Goal: Use online tool/utility: Utilize a website feature to perform a specific function

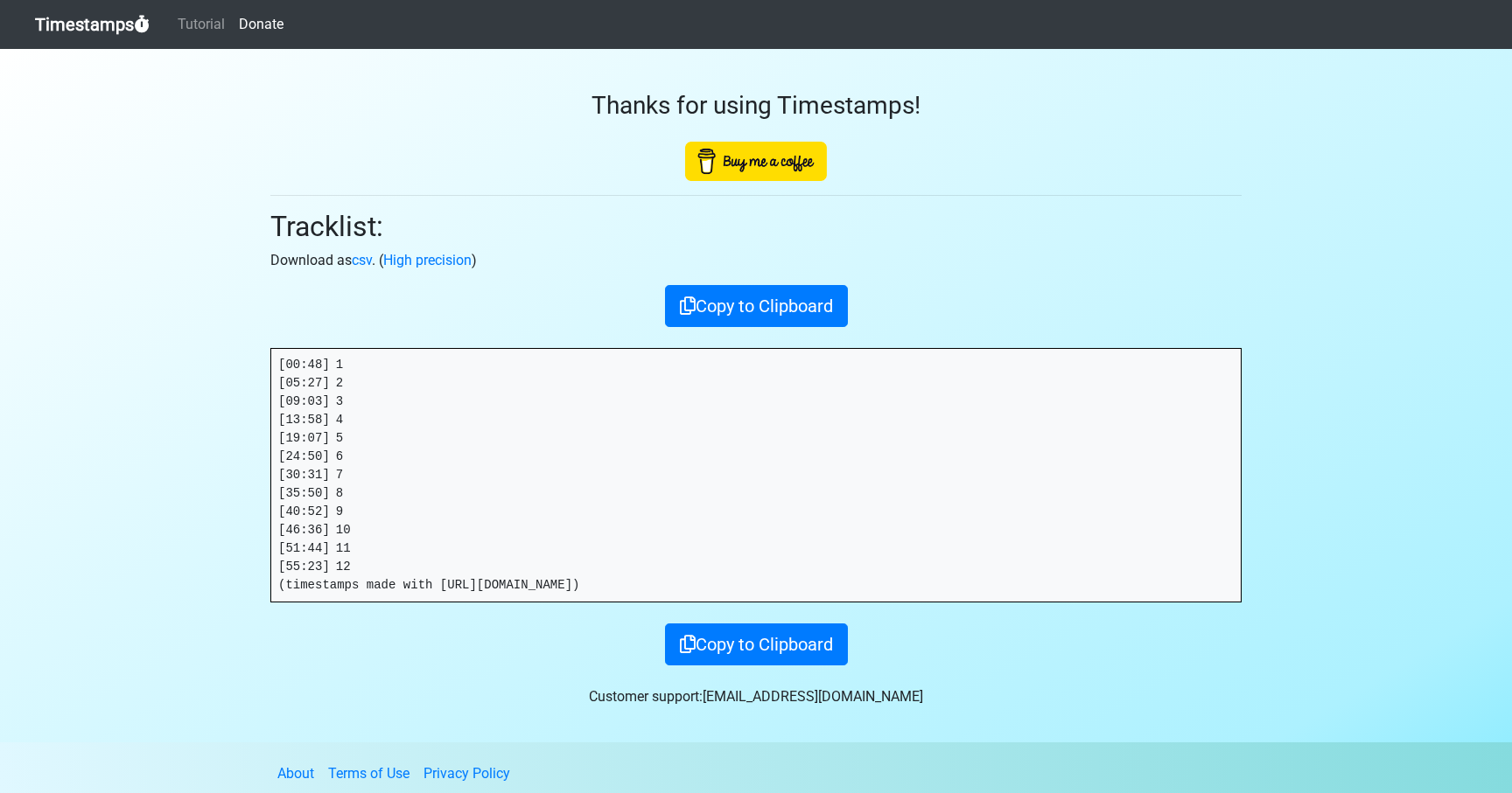
click at [105, 20] on link "Timestamps" at bounding box center [92, 24] width 115 height 35
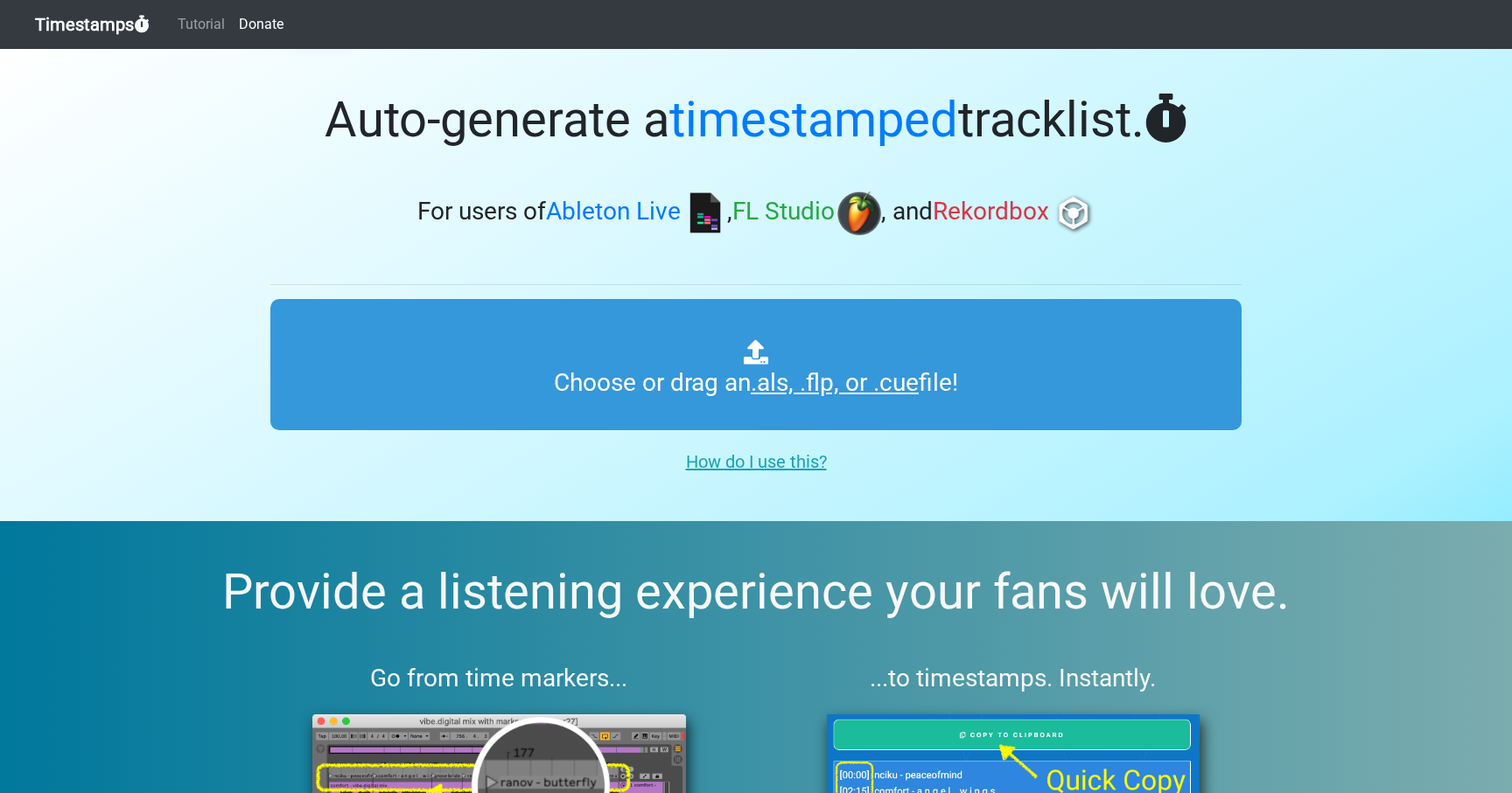
type input "C:\fakepath\OOO #65 (WORLDWIDE).als"
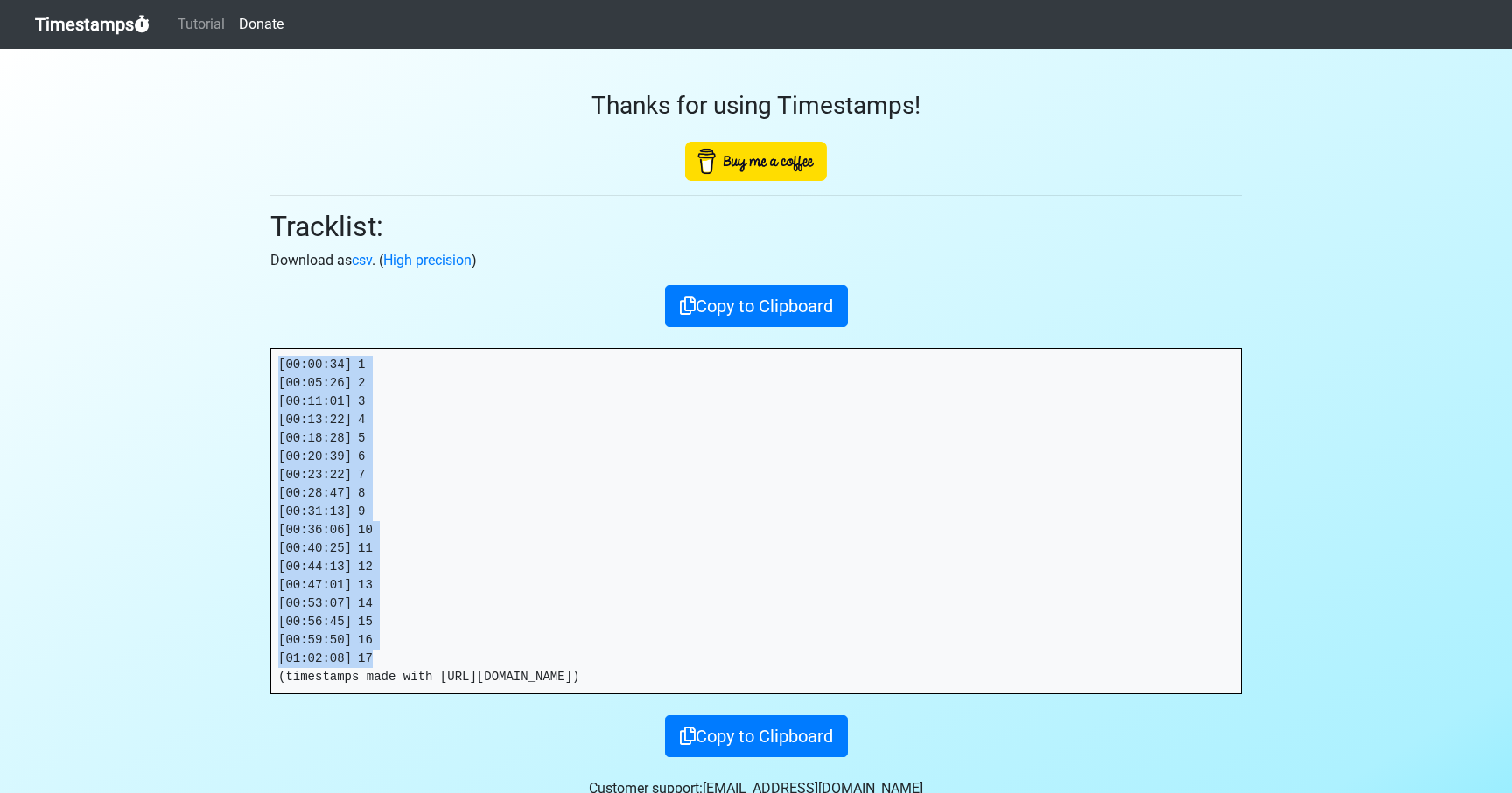
drag, startPoint x: 381, startPoint y: 664, endPoint x: 227, endPoint y: 369, distance: 332.8
click at [227, 369] on section "Thanks for using Timestamps! Tracklist: Download as csv . ( High precision ) Co…" at bounding box center [756, 441] width 1512 height 785
copy pre "[00:00:34] 1 [00:05:26] 2 [00:11:01] 3 [00:13:22] 4 [00:18:28] 5 [00:20:39] 6 […"
